Goal: Find specific page/section

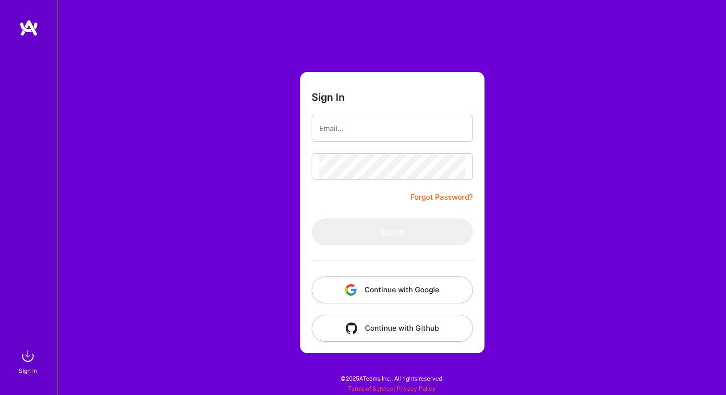
click at [401, 299] on button "Continue with Google" at bounding box center [392, 289] width 161 height 27
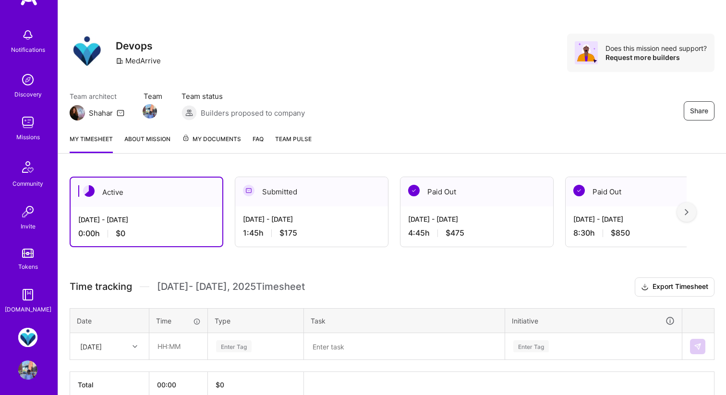
scroll to position [34, 0]
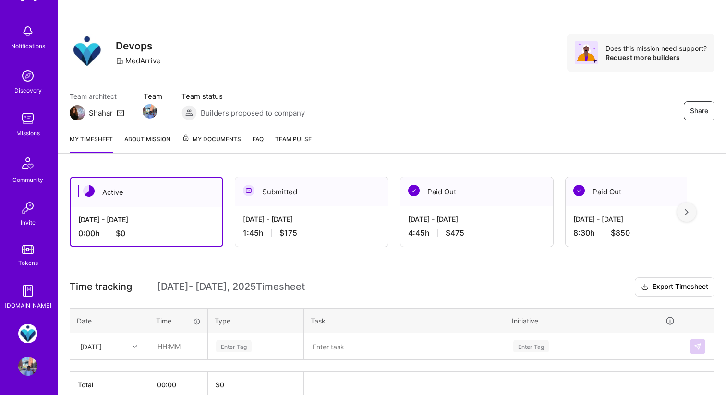
click at [32, 123] on img at bounding box center [27, 118] width 19 height 19
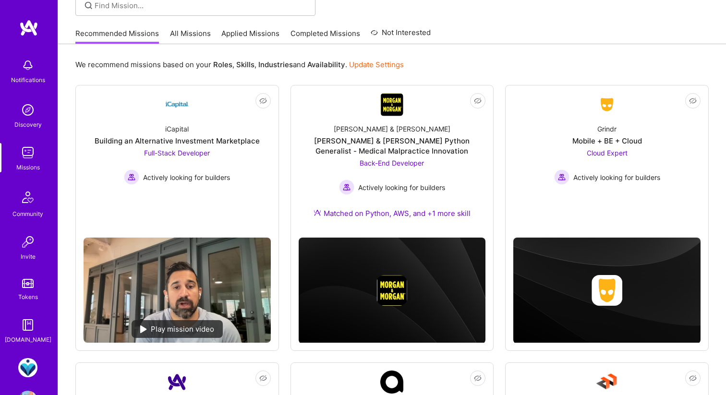
scroll to position [67, 0]
